Goal: Task Accomplishment & Management: Use online tool/utility

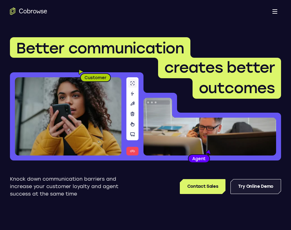
click at [244, 178] on div "Contact Sales Try Online Demo" at bounding box center [203, 186] width 156 height 22
click at [253, 183] on link "Try Online Demo" at bounding box center [255, 186] width 51 height 15
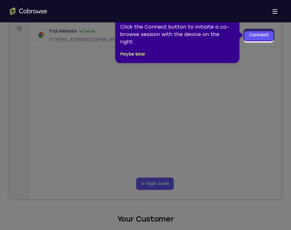
scroll to position [93, 0]
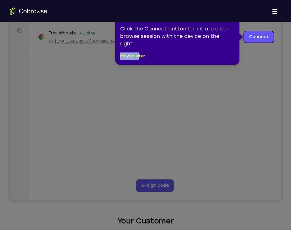
click at [139, 52] on div "1 of 8 × Click the Connect button to initiate a co-browse session with the devi…" at bounding box center [177, 37] width 124 height 56
click at [139, 57] on button "Maybe later" at bounding box center [132, 55] width 25 height 7
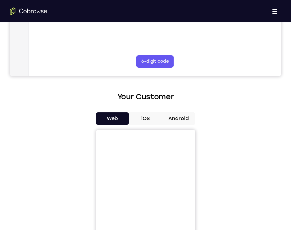
click at [154, 115] on button "iOS" at bounding box center [145, 118] width 33 height 12
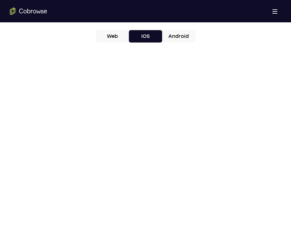
scroll to position [310, 0]
